Goal: Task Accomplishment & Management: Manage account settings

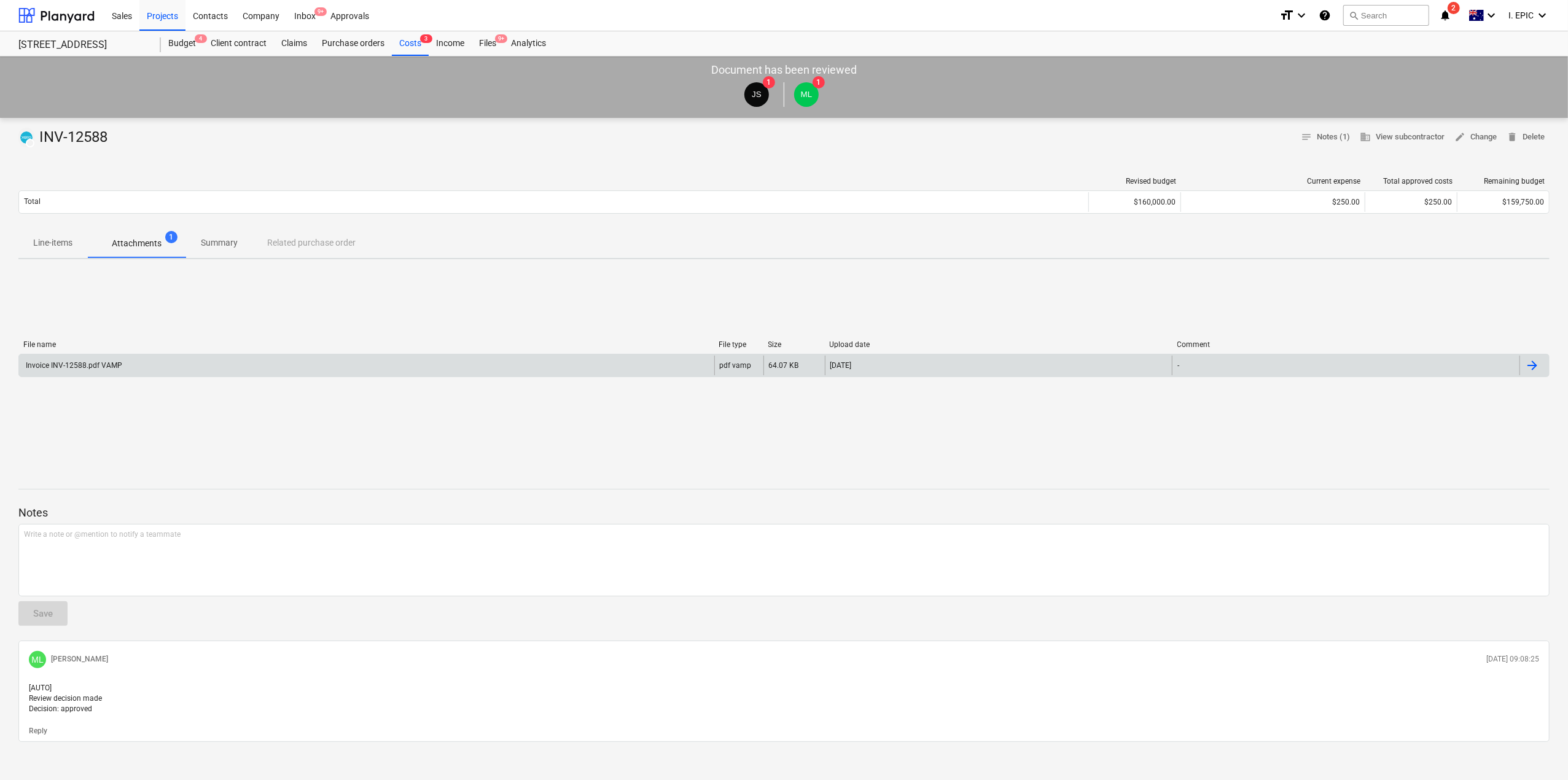
click at [115, 365] on div "Invoice INV-12588.pdf VAMP" at bounding box center [73, 365] width 98 height 8
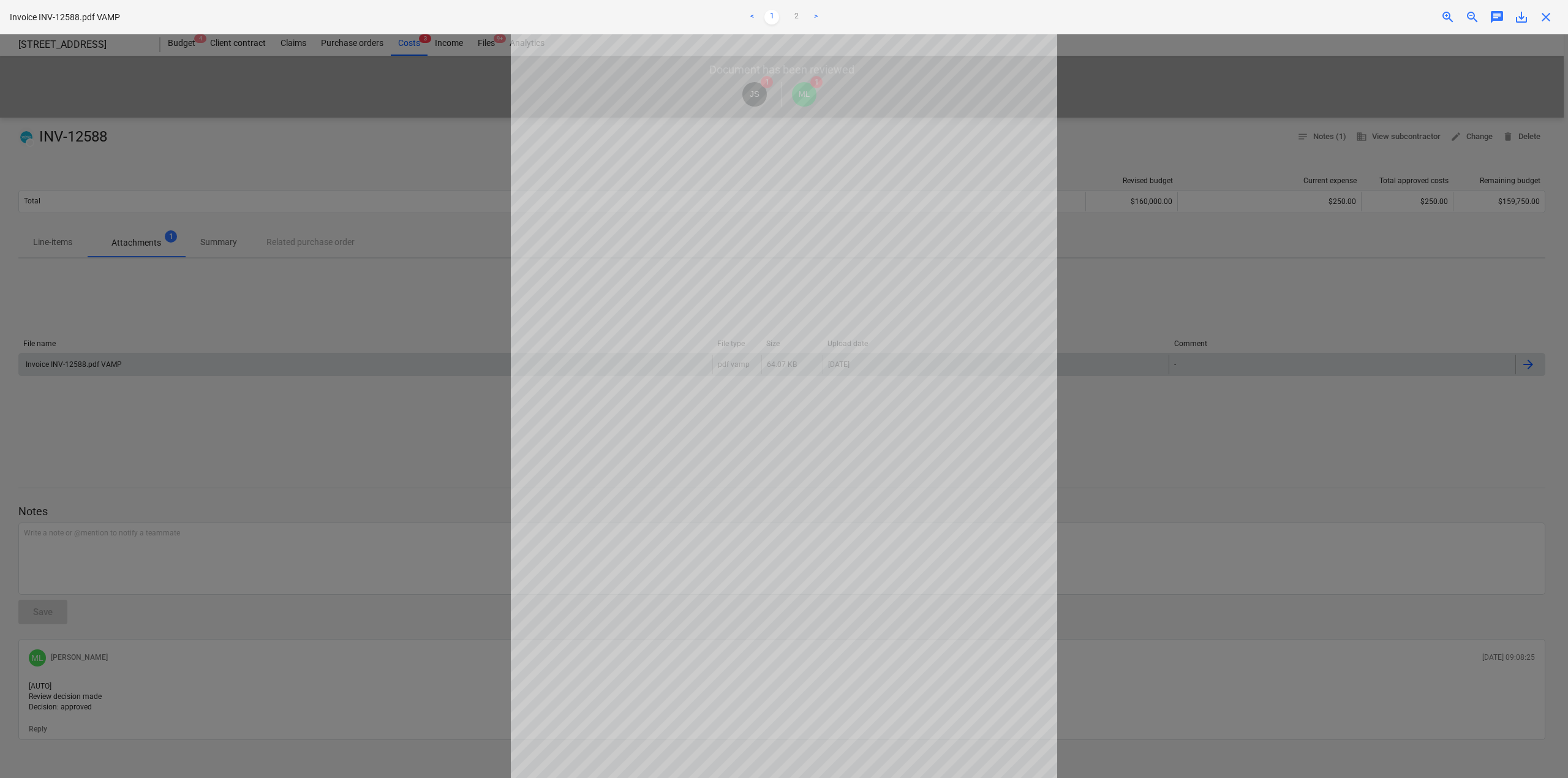
drag, startPoint x: 1290, startPoint y: 565, endPoint x: 1342, endPoint y: 319, distance: 251.4
click at [1290, 565] on div at bounding box center [784, 406] width 1568 height 743
drag, startPoint x: 1081, startPoint y: 491, endPoint x: 1405, endPoint y: 566, distance: 332.6
click at [1088, 489] on div at bounding box center [784, 406] width 1568 height 743
drag, startPoint x: 1435, startPoint y: 566, endPoint x: 1441, endPoint y: 565, distance: 6.1
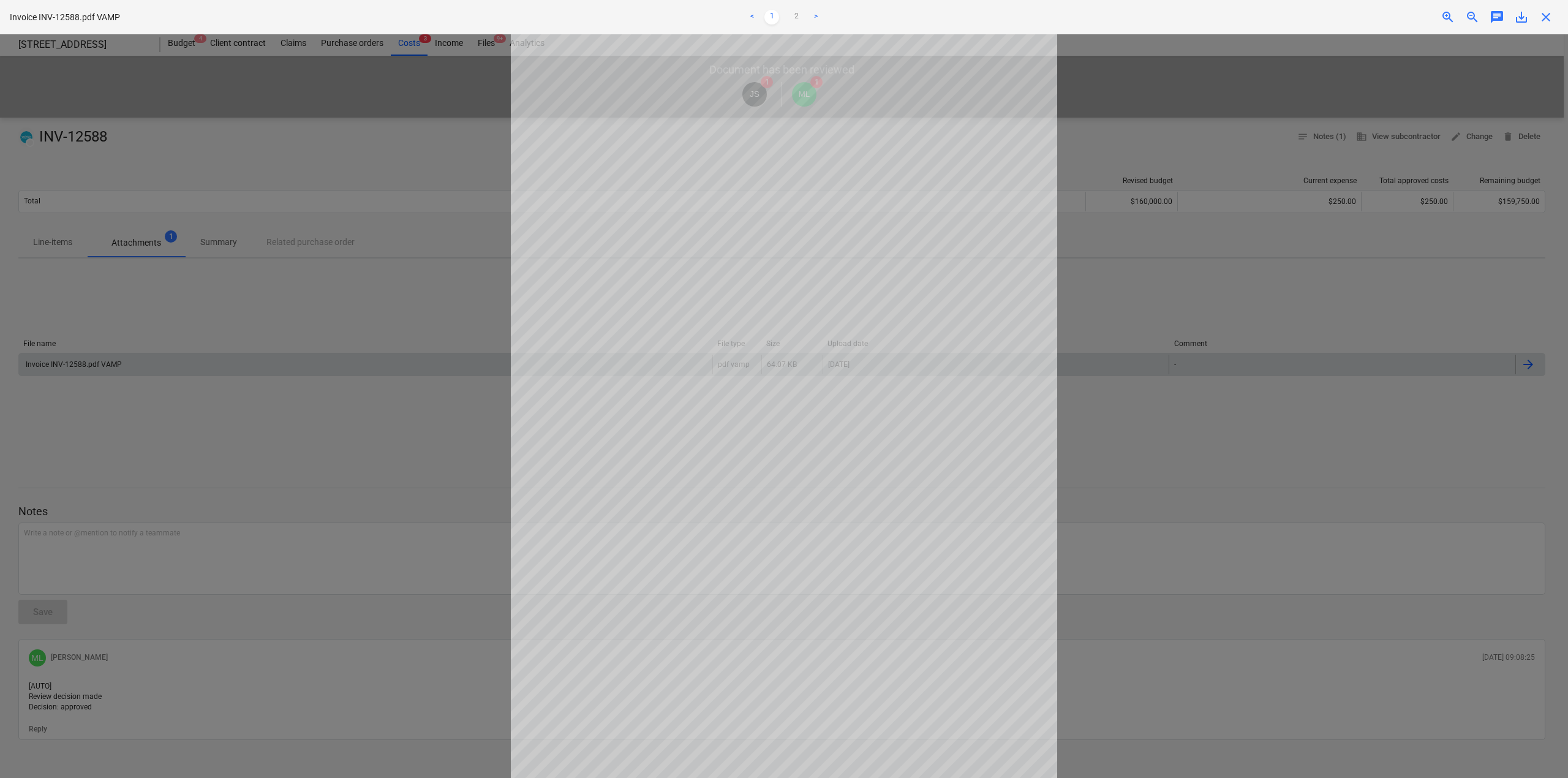
click at [1438, 562] on div at bounding box center [784, 406] width 1568 height 743
click at [280, 170] on div at bounding box center [784, 406] width 1568 height 743
click at [194, 121] on div at bounding box center [784, 406] width 1568 height 743
drag, startPoint x: 267, startPoint y: 296, endPoint x: 315, endPoint y: 296, distance: 48.0
click at [269, 296] on div at bounding box center [784, 406] width 1568 height 743
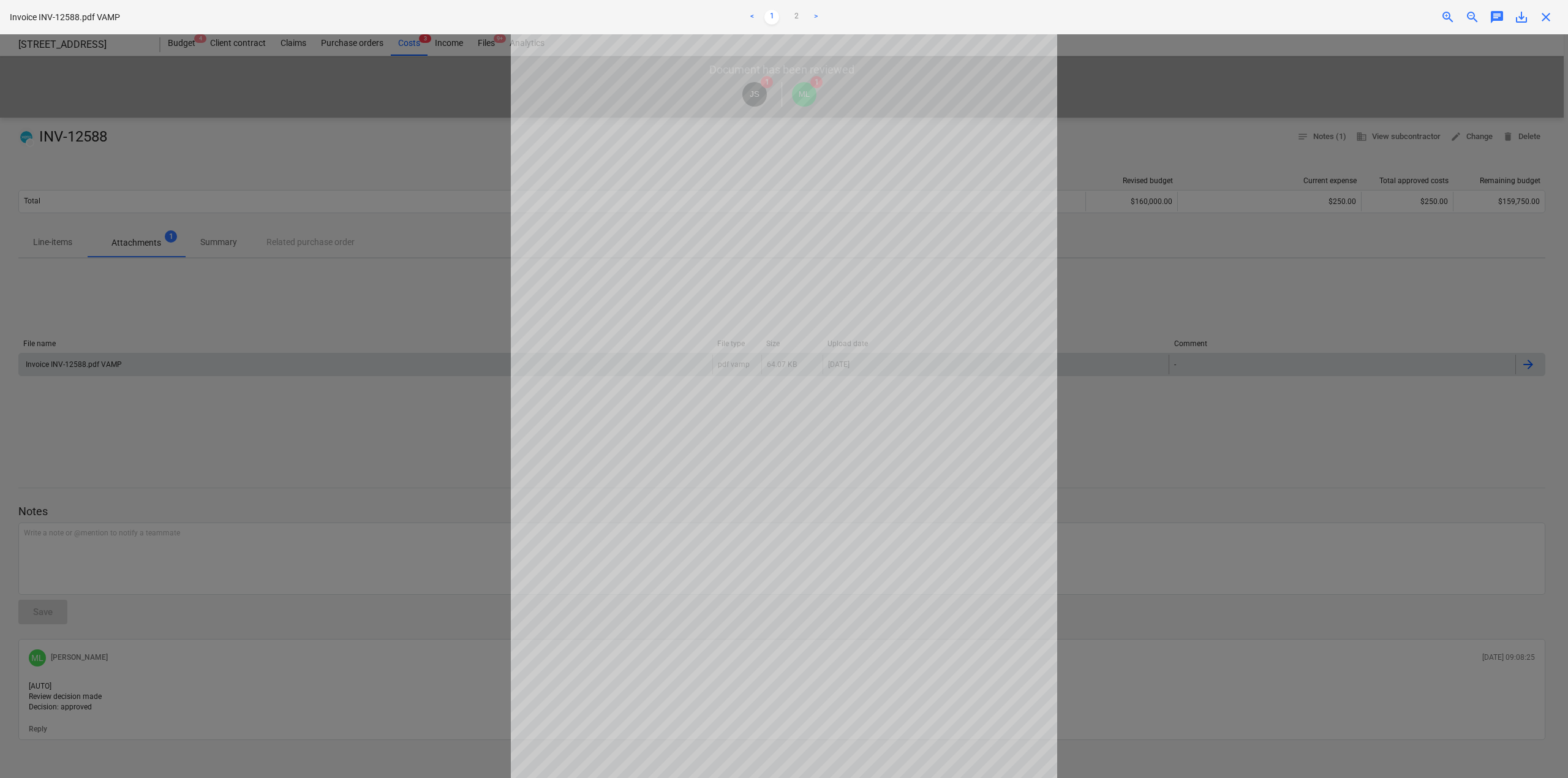
scroll to position [32, 0]
click at [1289, 618] on div at bounding box center [784, 406] width 1568 height 743
click at [1382, 378] on div at bounding box center [784, 406] width 1568 height 743
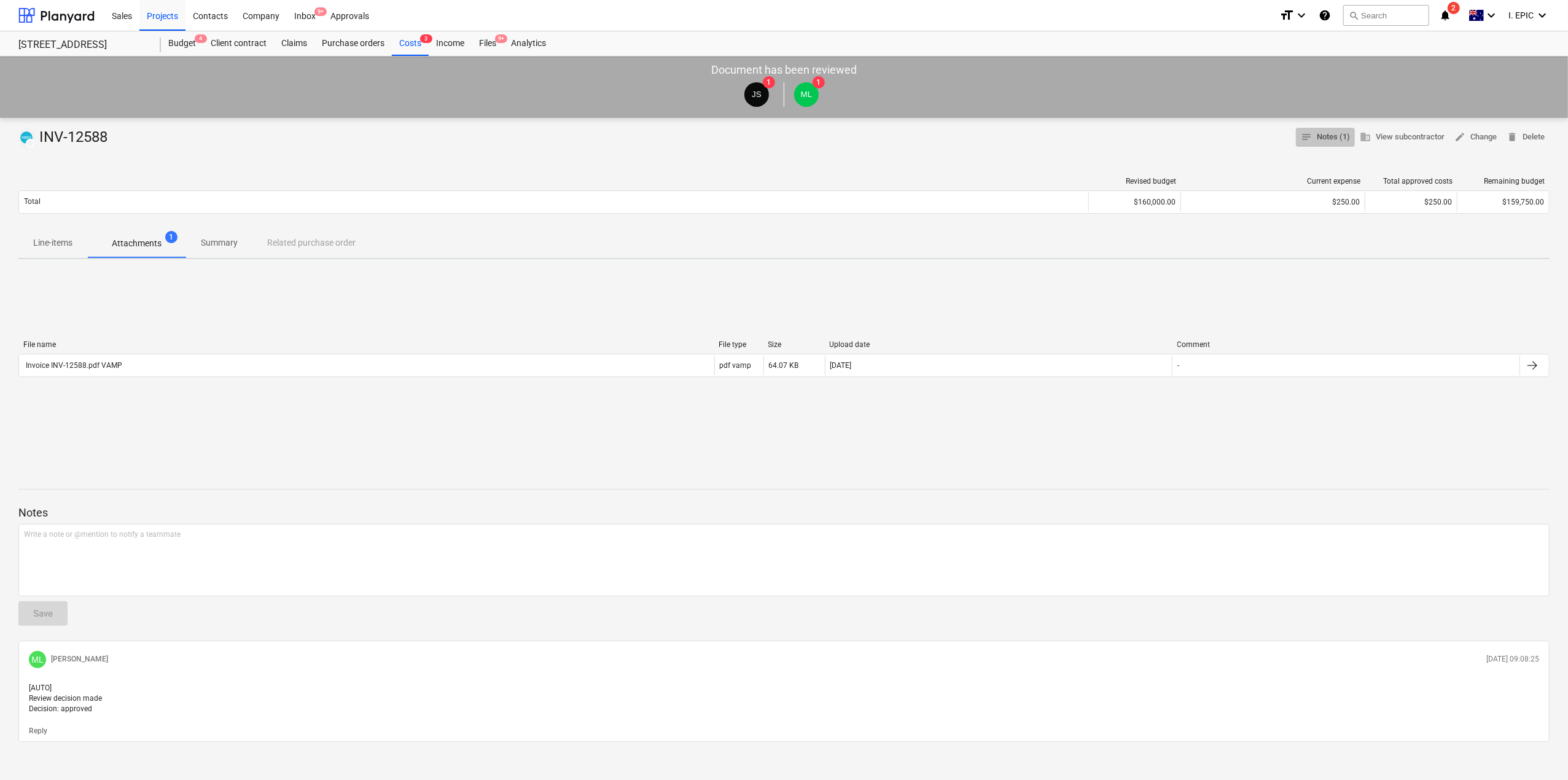
click at [1327, 140] on span "notes Notes (1)" at bounding box center [1325, 137] width 49 height 14
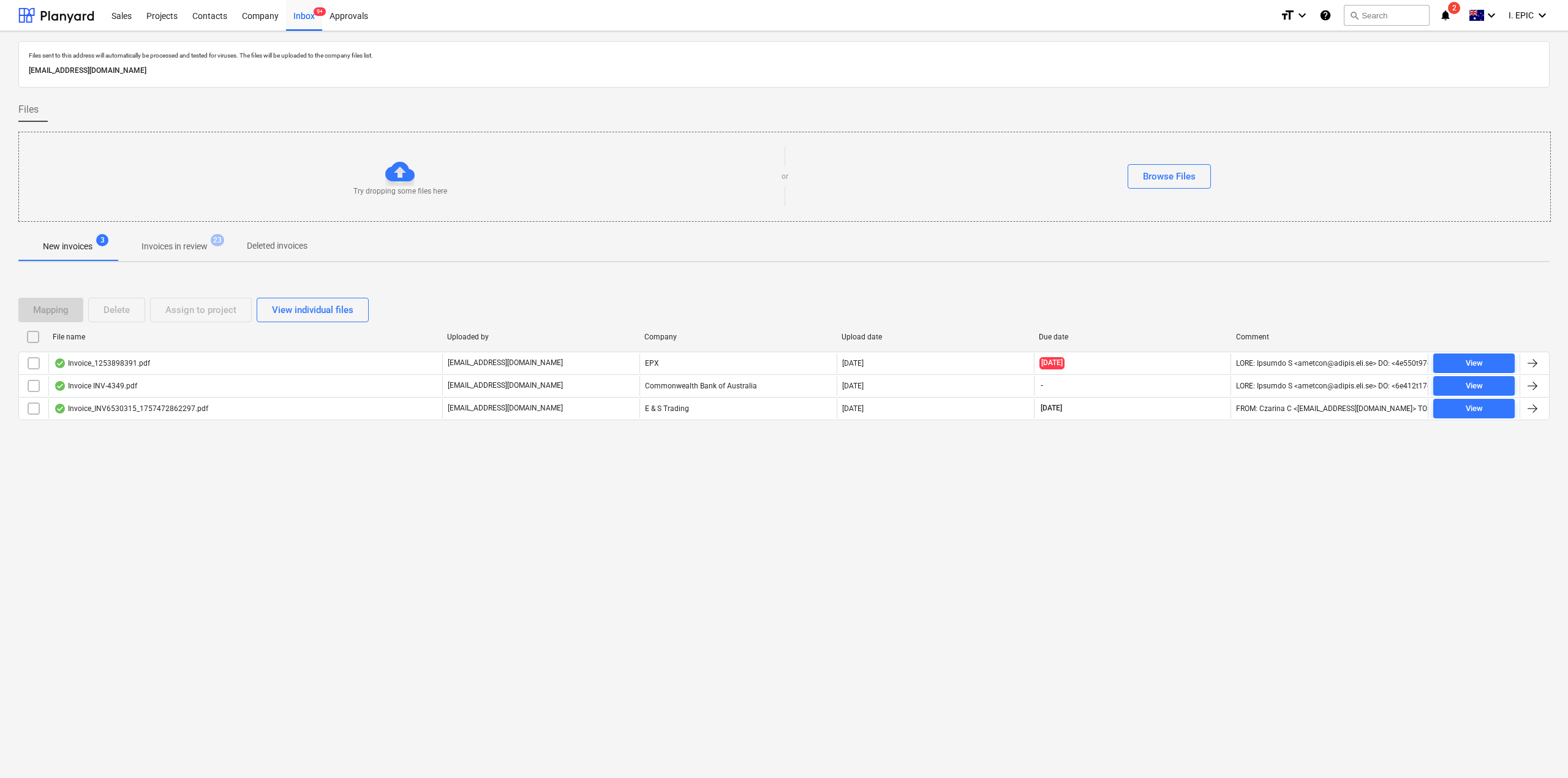
click at [18, 499] on div "Files sent to this address will automatically be processed and tested for virus…" at bounding box center [784, 404] width 1568 height 747
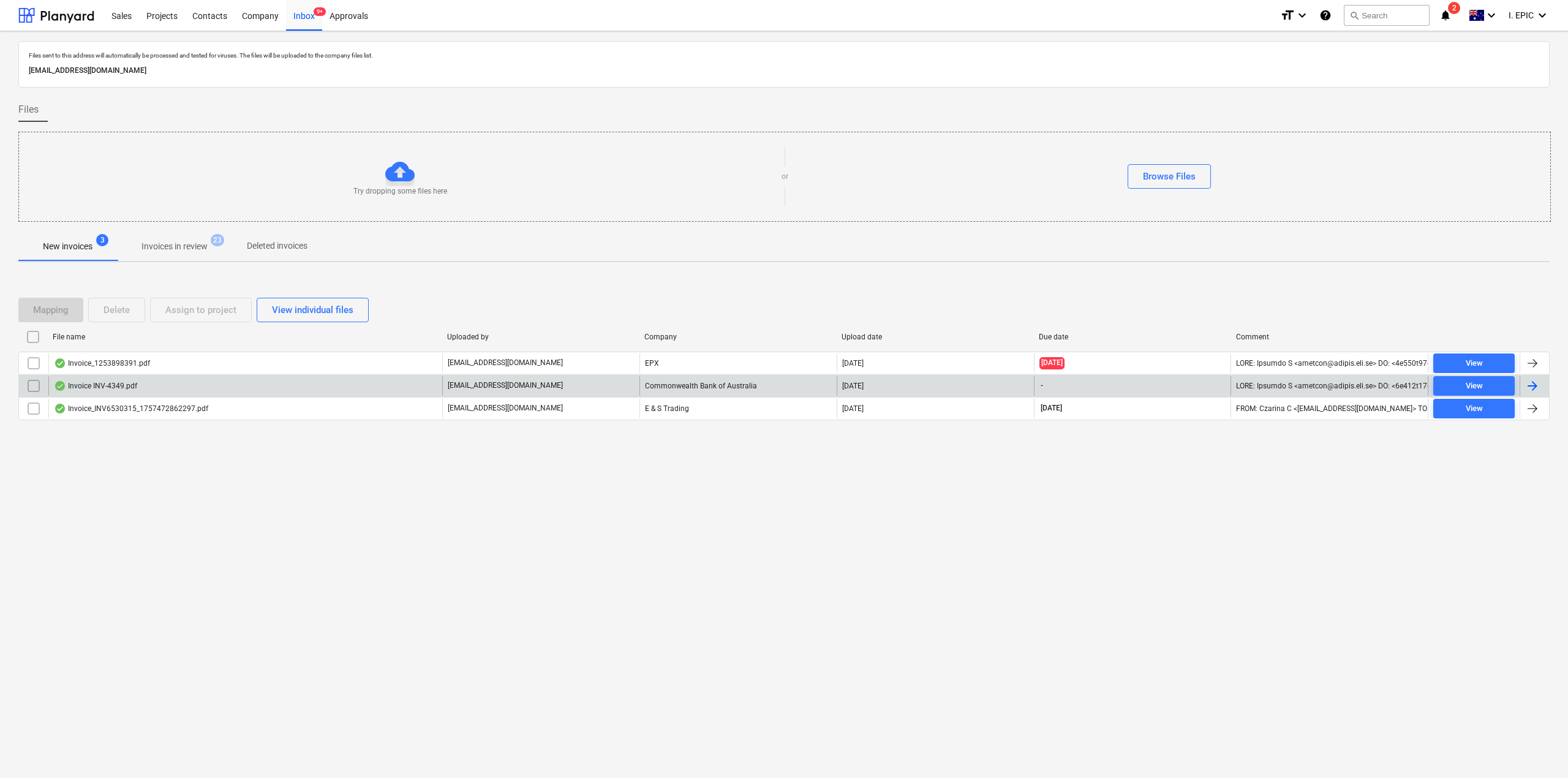
click at [143, 384] on div "Invoice INV-4349.pdf" at bounding box center [245, 386] width 394 height 20
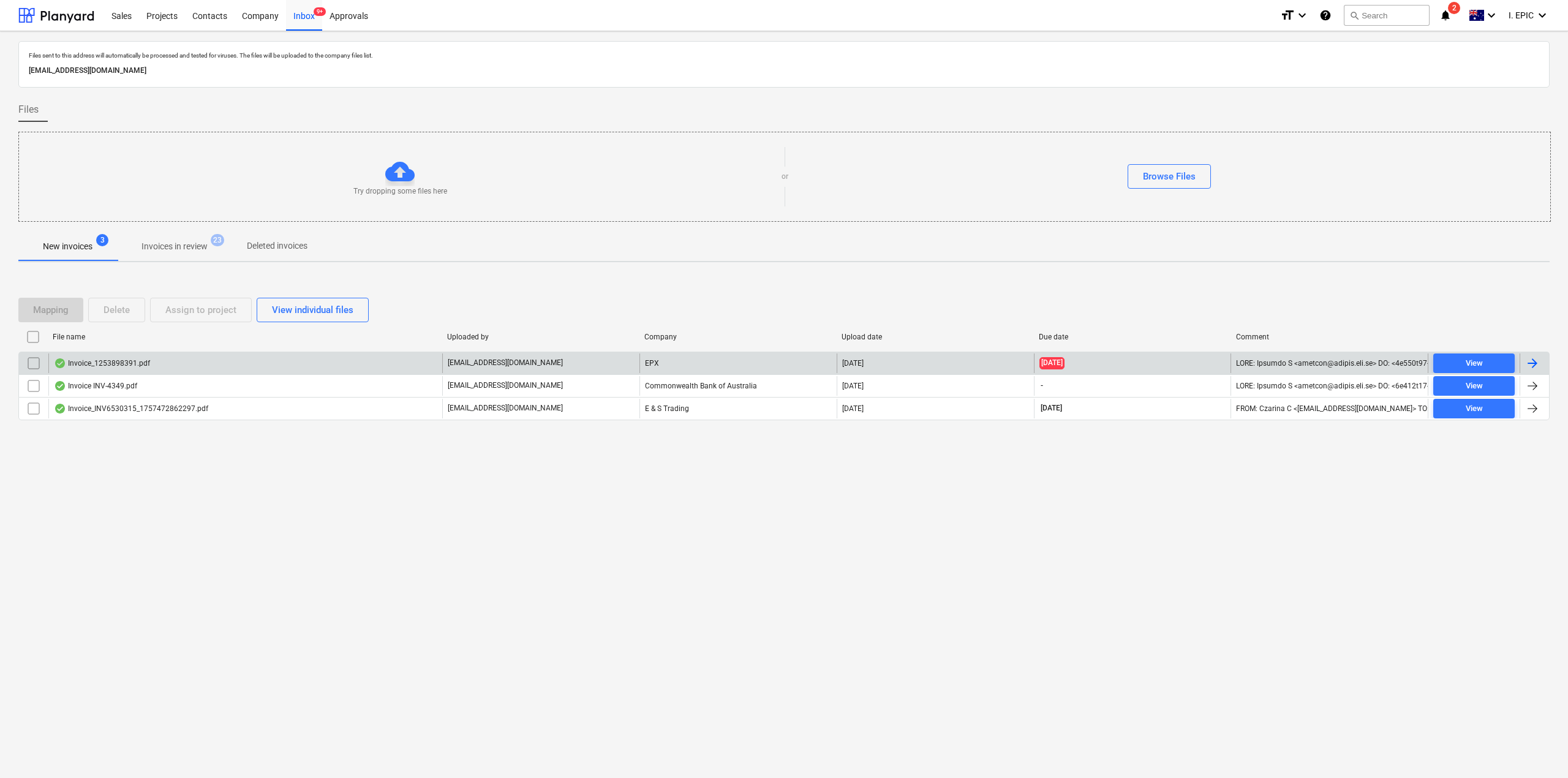
click at [106, 355] on div "Invoice_1253898391.pdf" at bounding box center [245, 364] width 394 height 20
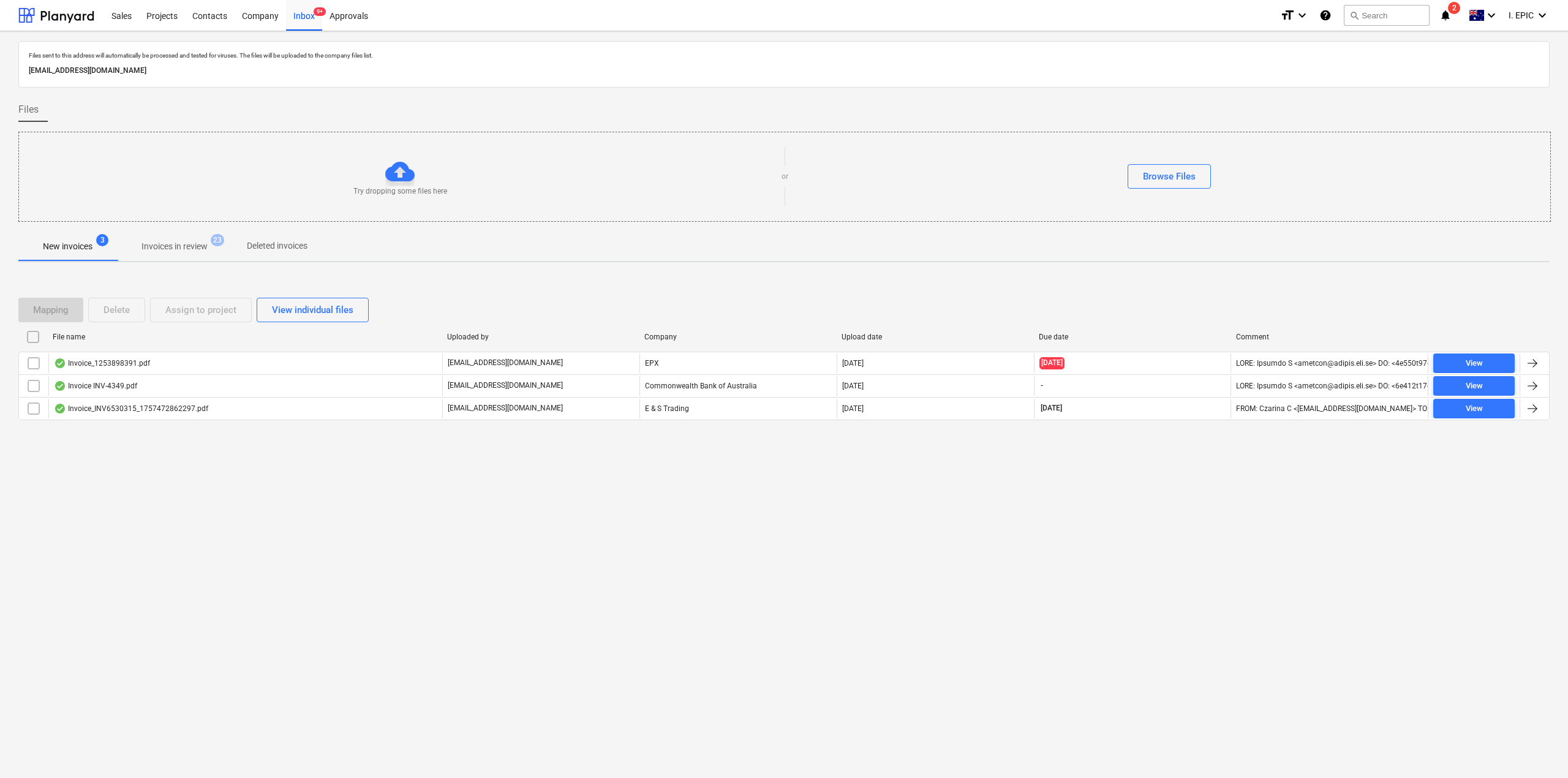
click at [223, 592] on div "Files sent to this address will automatically be processed and tested for virus…" at bounding box center [784, 404] width 1568 height 747
click at [372, 680] on div "Files sent to this address will automatically be processed and tested for virus…" at bounding box center [784, 404] width 1568 height 747
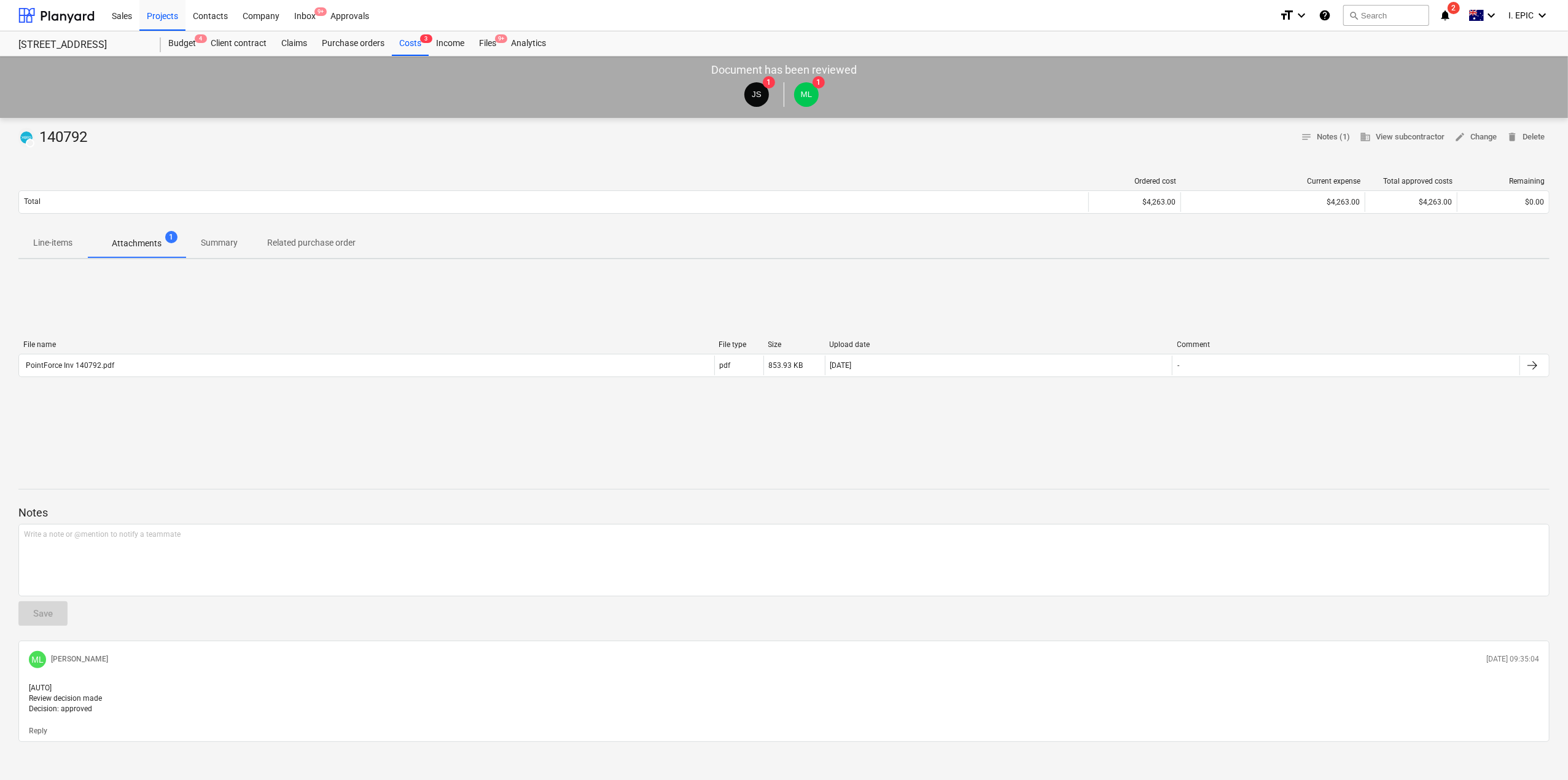
click at [62, 438] on div "File name File type Size Upload date Comment PointForce Inv 140792.pdf pdf 853.…" at bounding box center [784, 362] width 1531 height 185
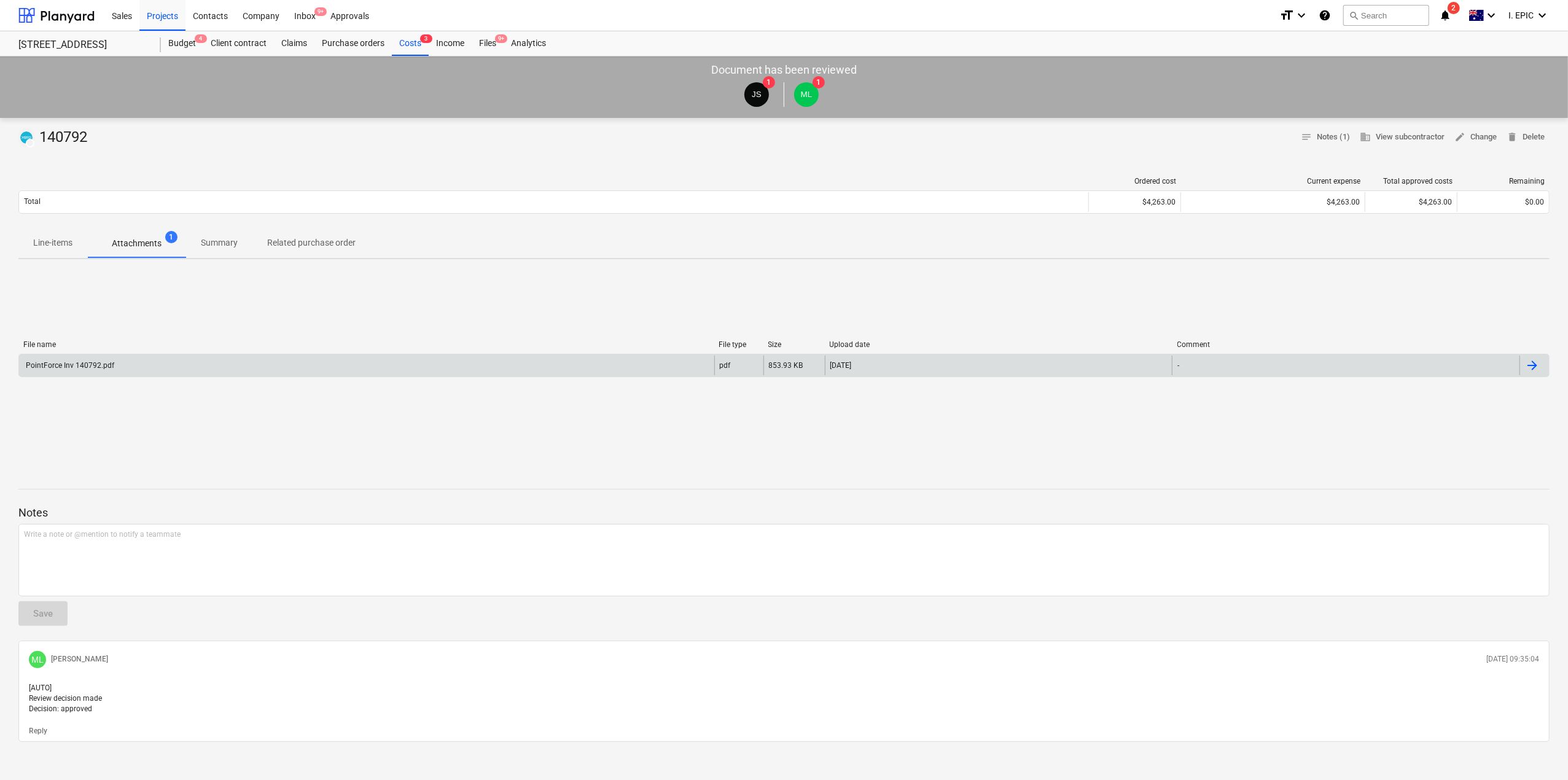
click at [80, 374] on div "PointForce Inv 140792.pdf" at bounding box center [367, 365] width 695 height 20
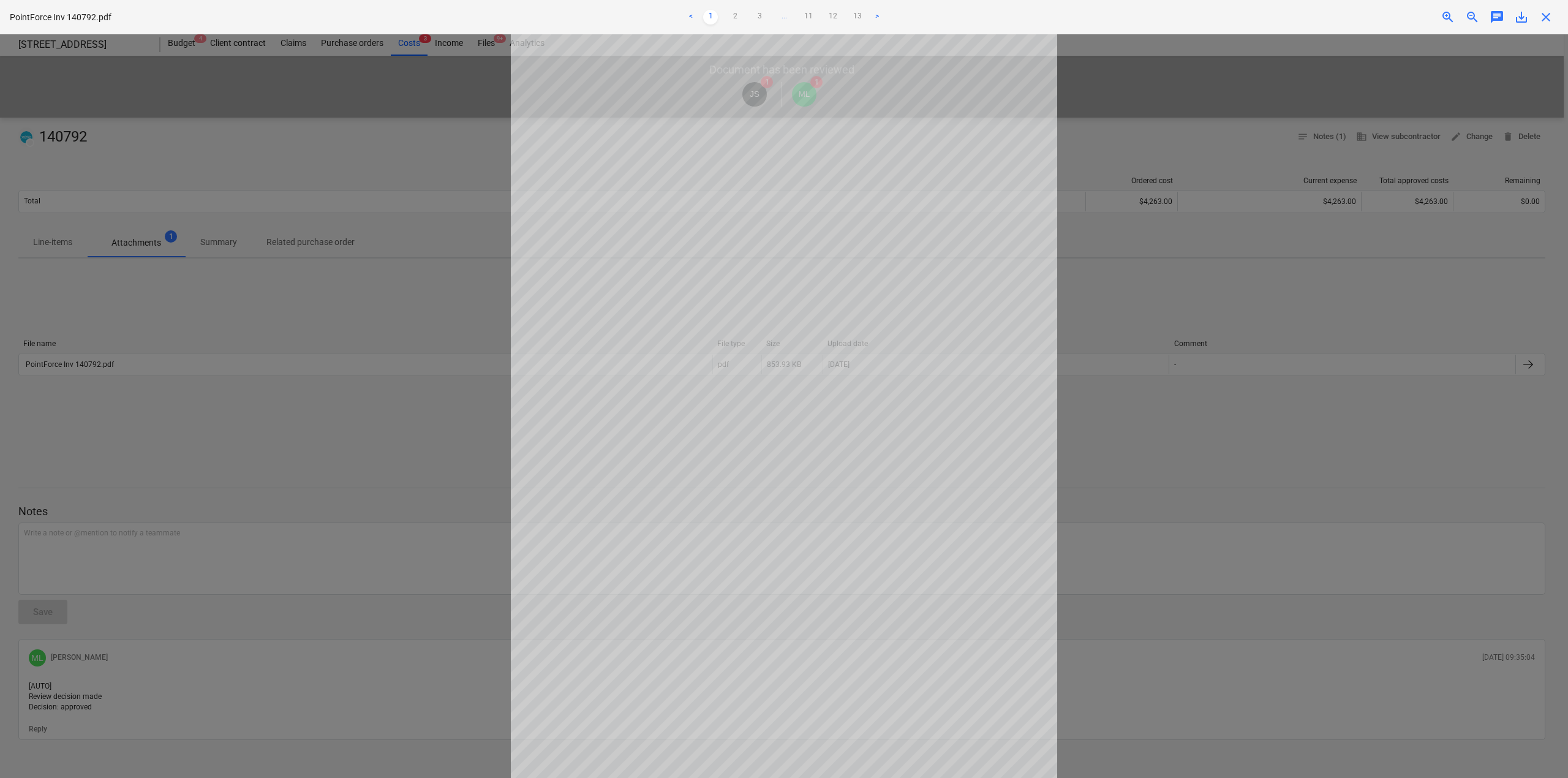
click at [315, 415] on div at bounding box center [784, 406] width 1568 height 743
click at [1283, 343] on div at bounding box center [784, 406] width 1568 height 743
click at [1202, 638] on div at bounding box center [784, 406] width 1568 height 743
click at [141, 421] on div at bounding box center [784, 406] width 1568 height 743
click at [863, 11] on link "13" at bounding box center [857, 17] width 15 height 15
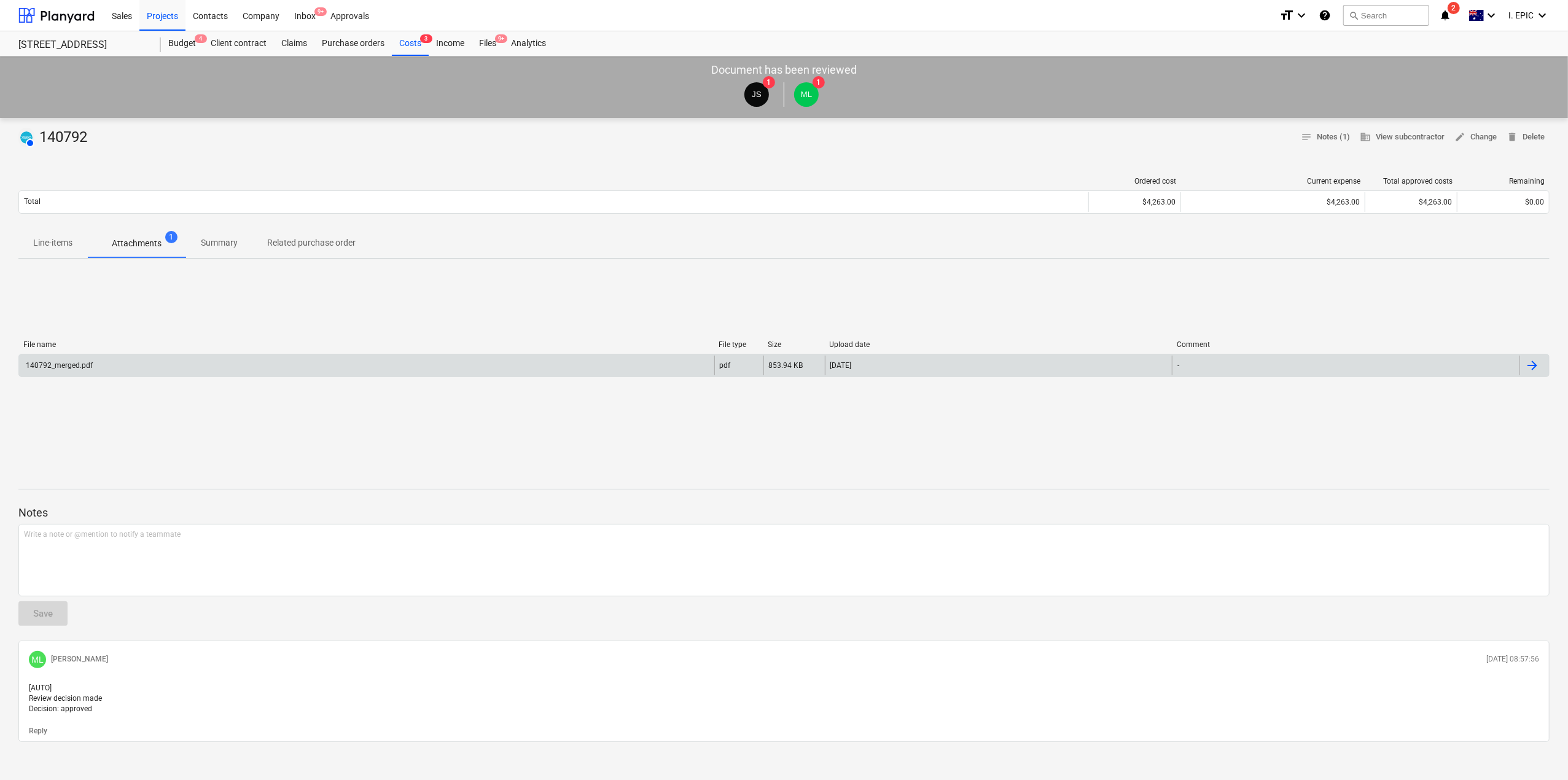
click at [47, 365] on div "140792_merged.pdf" at bounding box center [58, 365] width 68 height 8
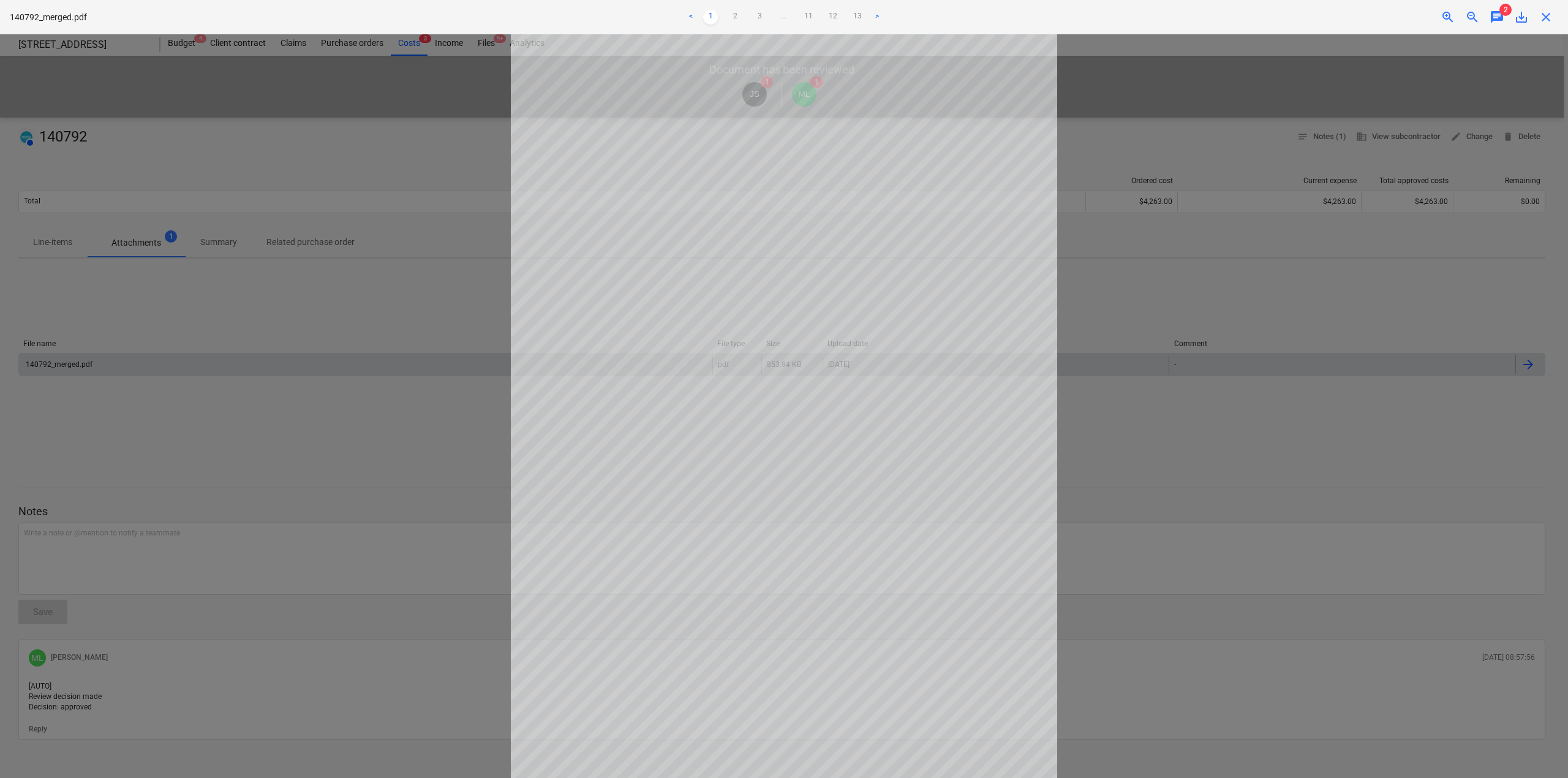
scroll to position [32, 0]
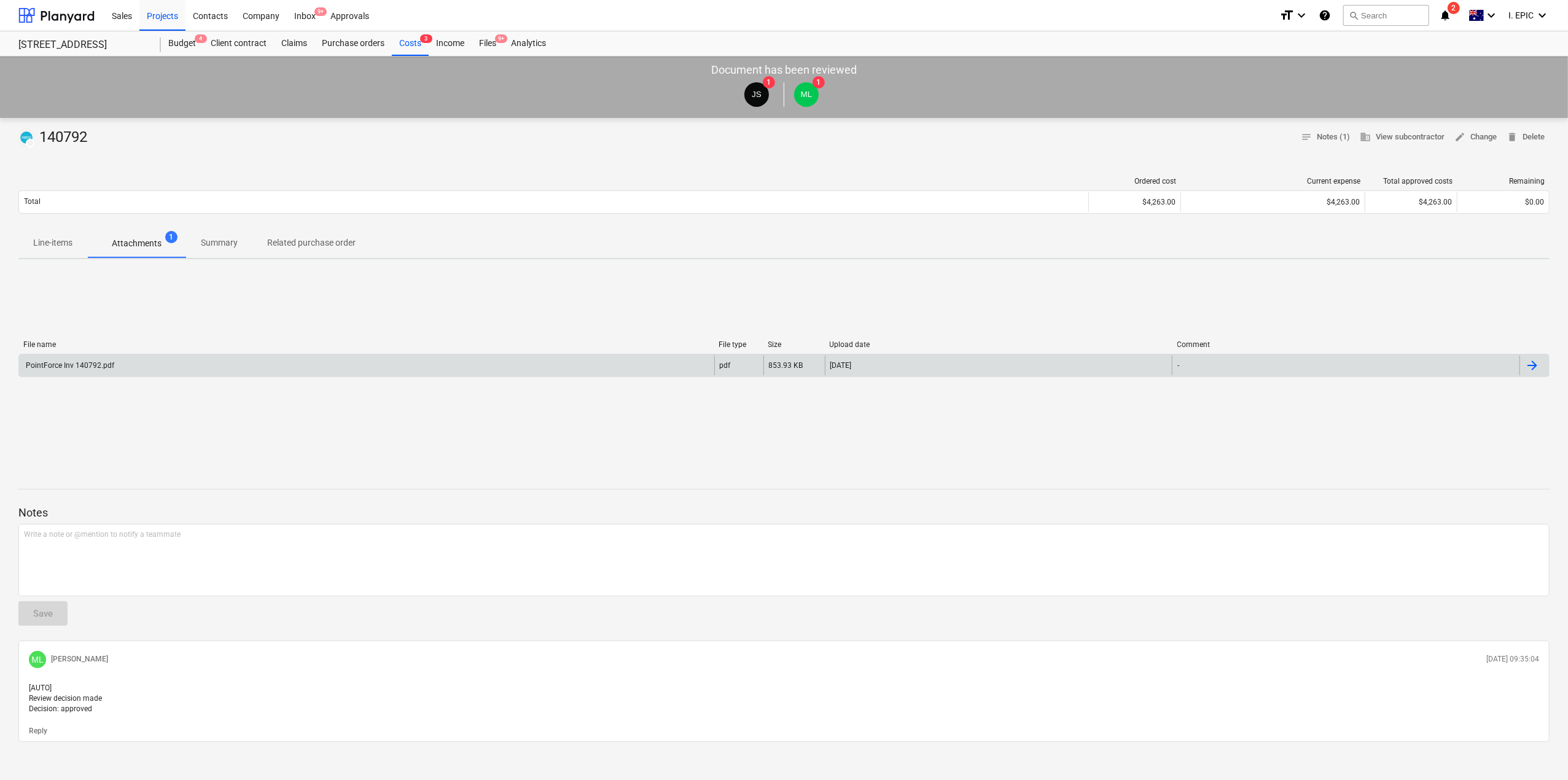
click at [81, 366] on div "PointForce Inv 140792.pdf" at bounding box center [68, 365] width 90 height 8
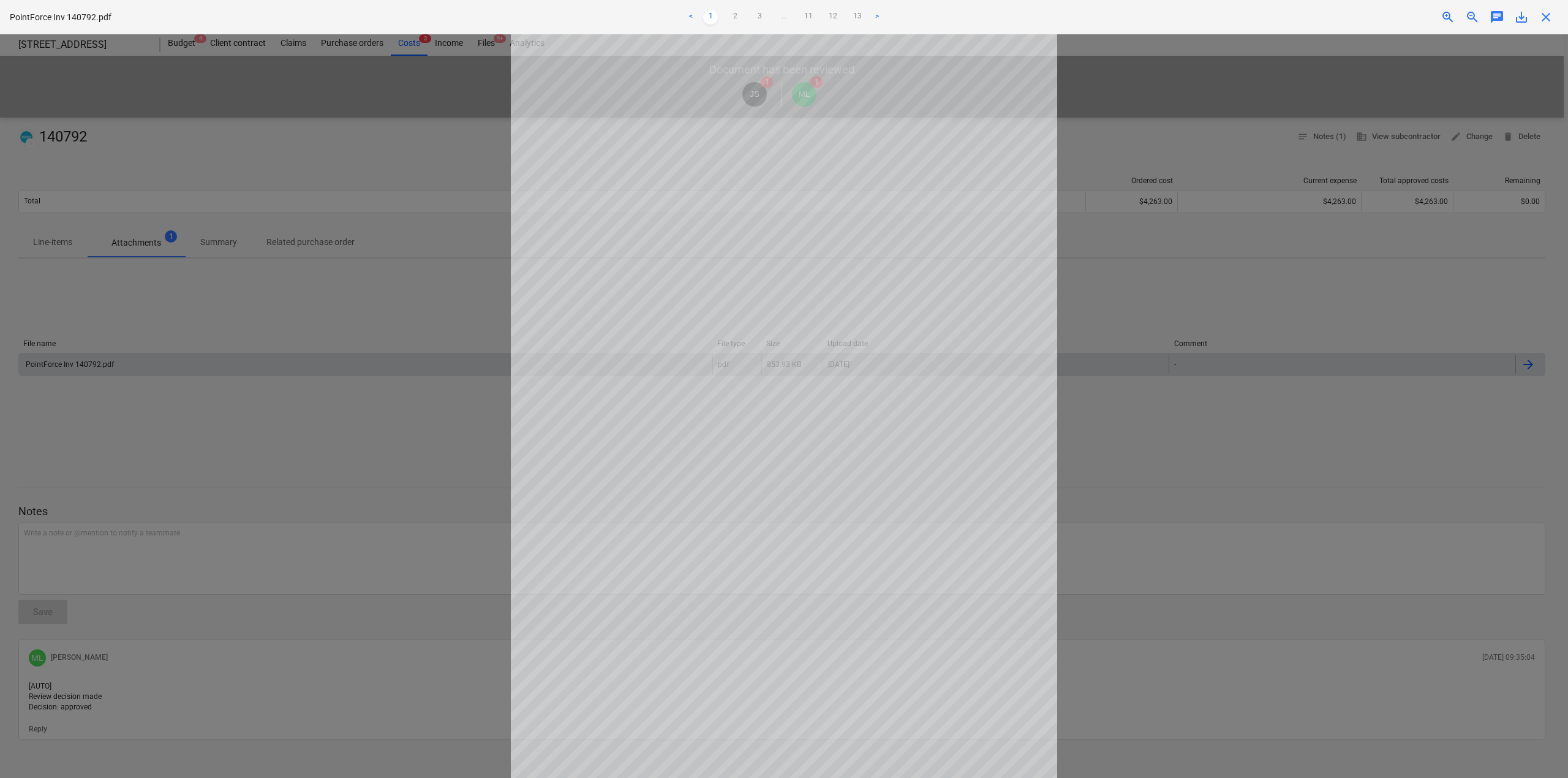
click at [380, 423] on div at bounding box center [784, 406] width 1568 height 743
click at [468, 309] on div at bounding box center [784, 406] width 1568 height 743
click at [1175, 15] on span "close" at bounding box center [1546, 17] width 15 height 15
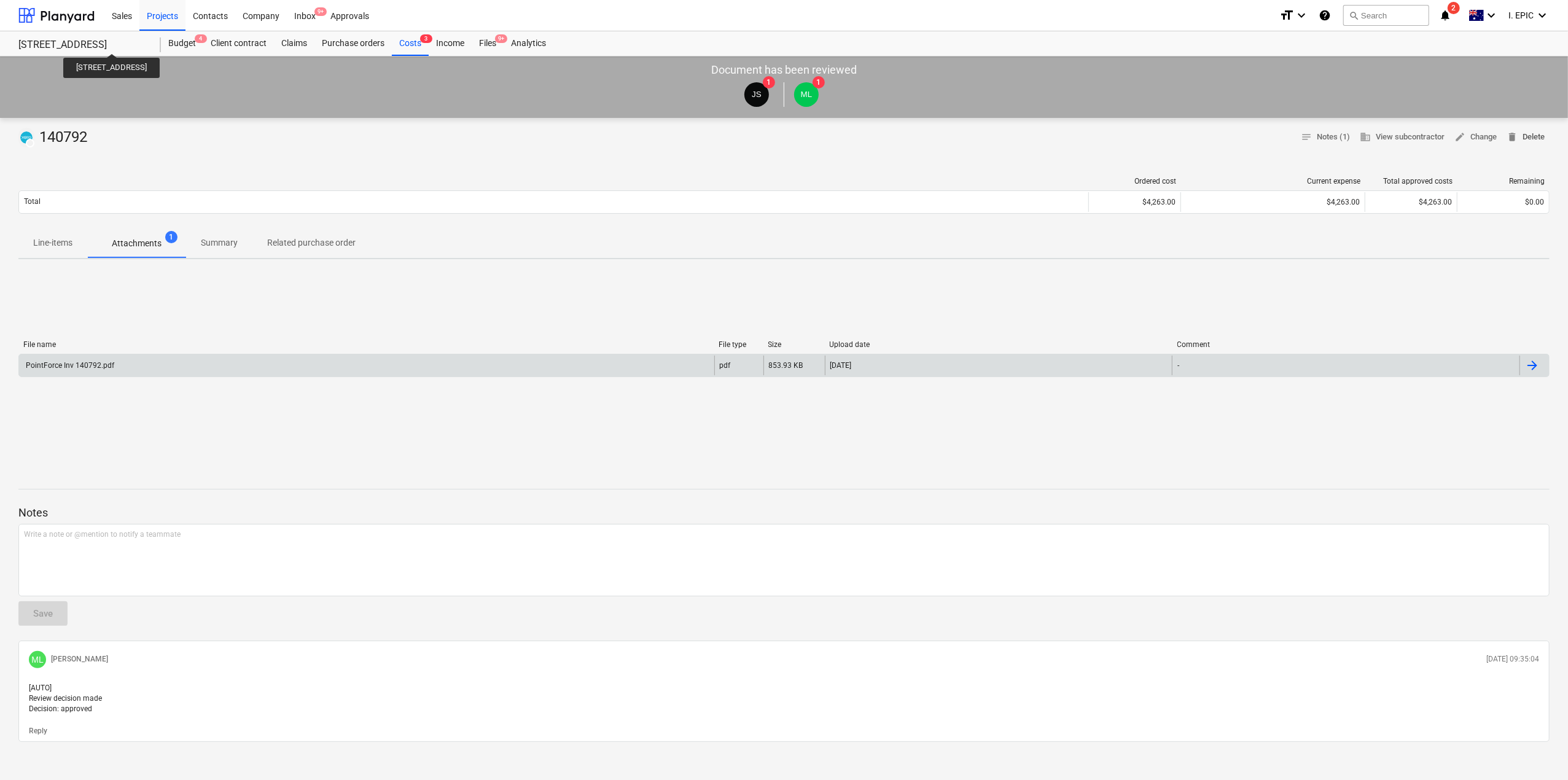
click at [1178, 138] on span "delete Delete" at bounding box center [1526, 137] width 38 height 14
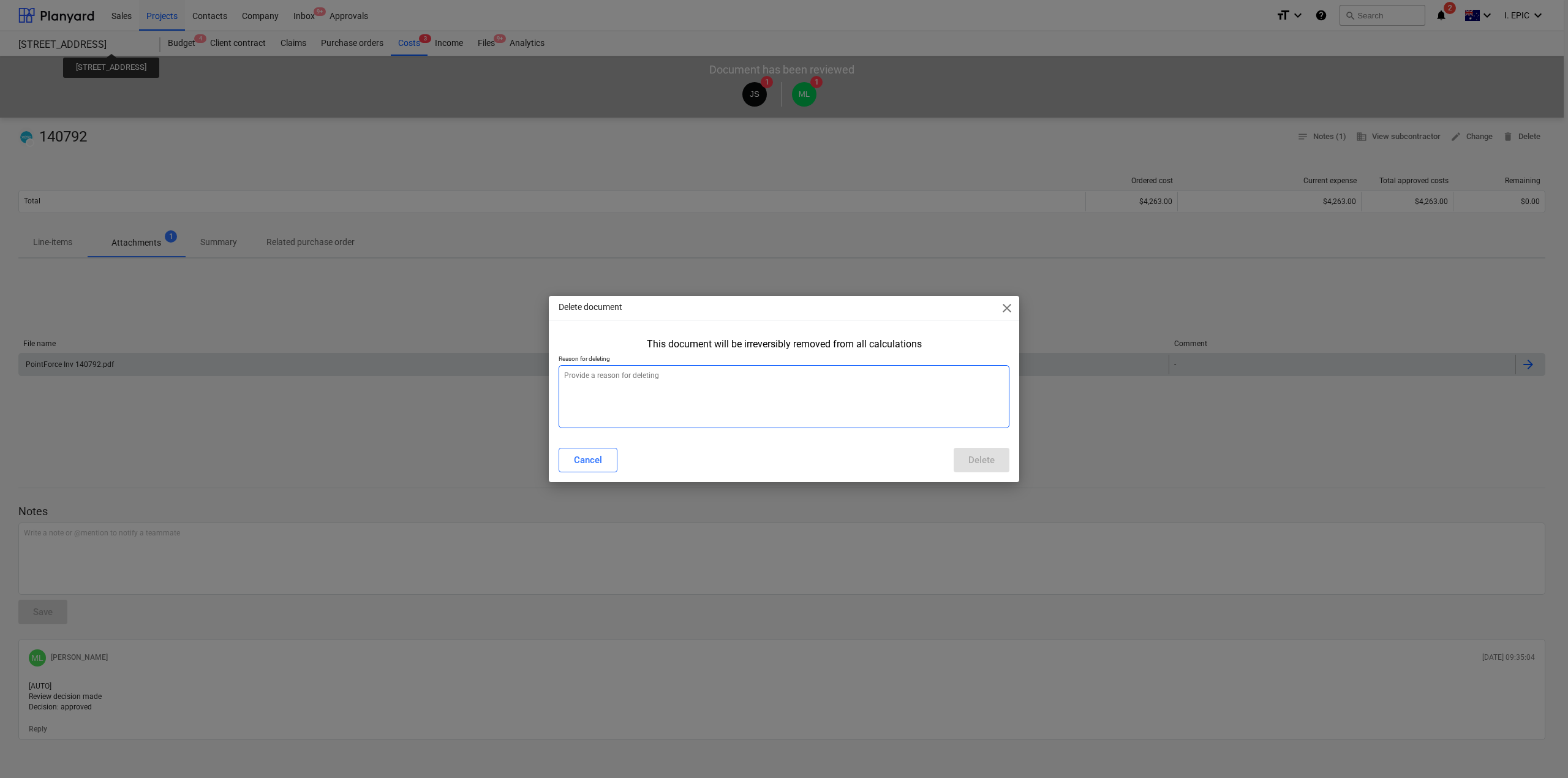
click at [842, 406] on textarea at bounding box center [784, 397] width 451 height 63
click at [1000, 302] on span "close" at bounding box center [1006, 308] width 15 height 15
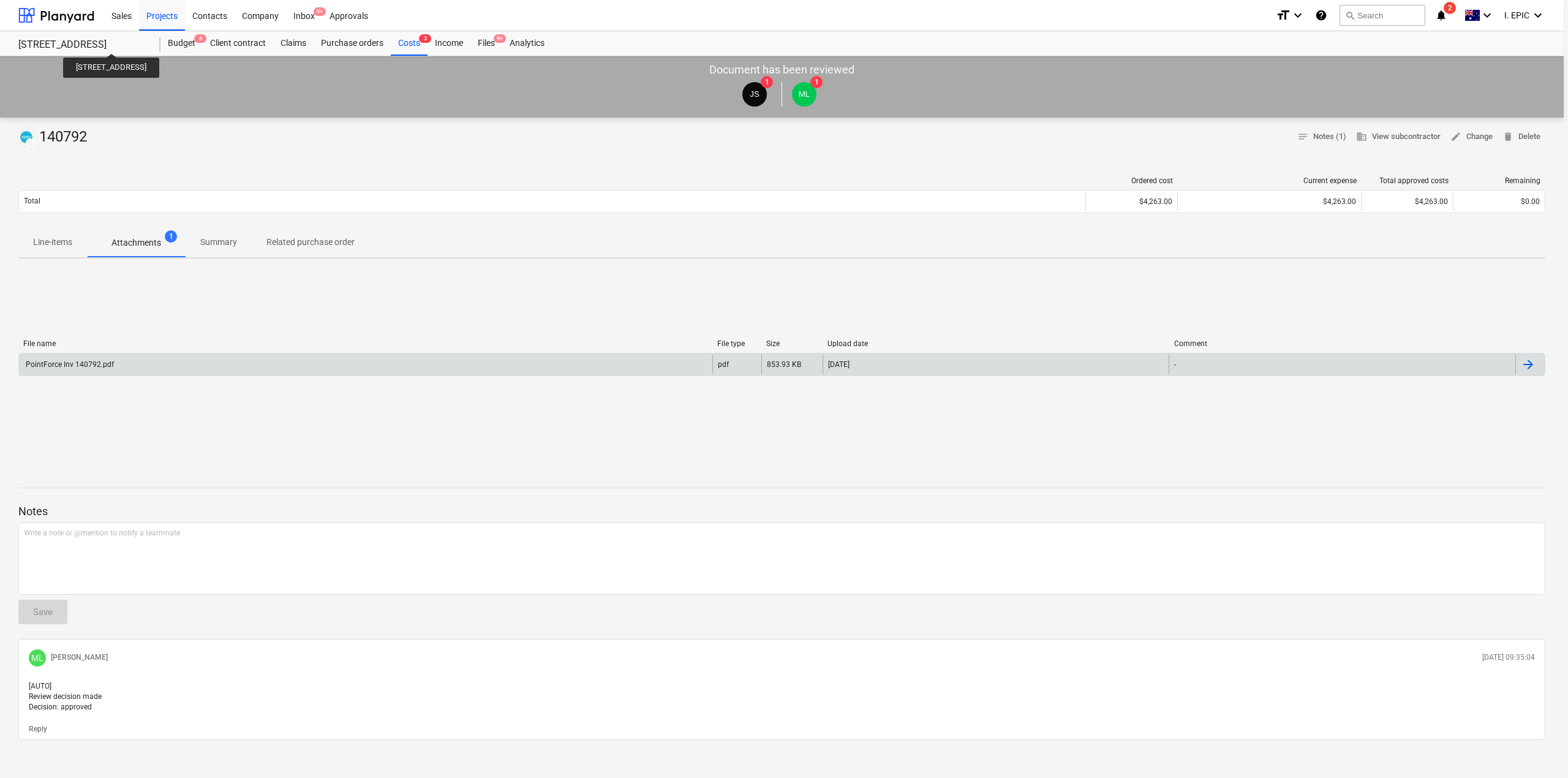
type textarea "x"
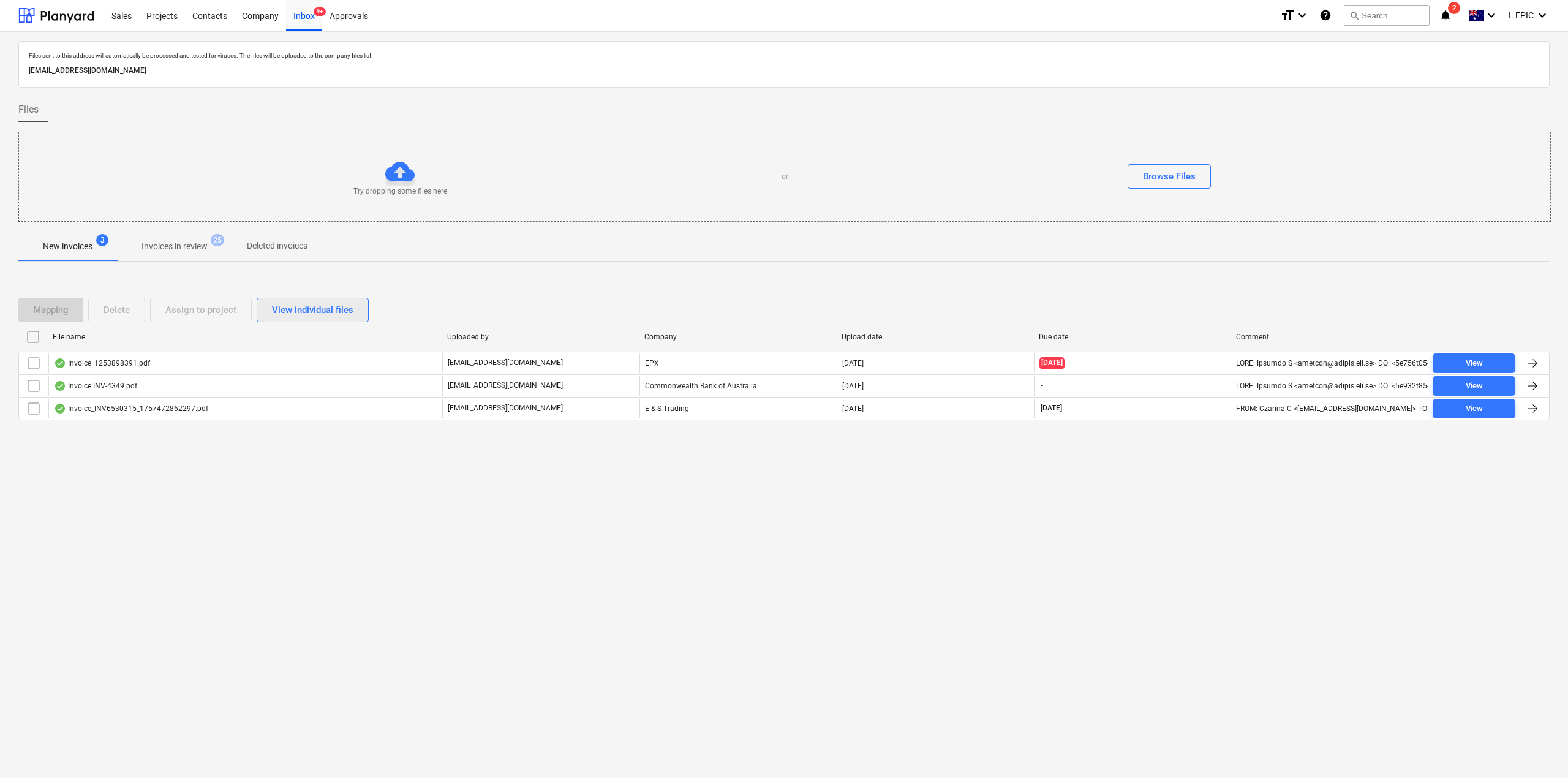
click at [304, 312] on div "View individual files" at bounding box center [313, 310] width 81 height 16
click at [317, 304] on div "View grouped files" at bounding box center [311, 310] width 77 height 16
click at [532, 557] on div "Files sent to this address will automatically be processed and tested for virus…" at bounding box center [784, 404] width 1568 height 747
